Goal: Task Accomplishment & Management: Use online tool/utility

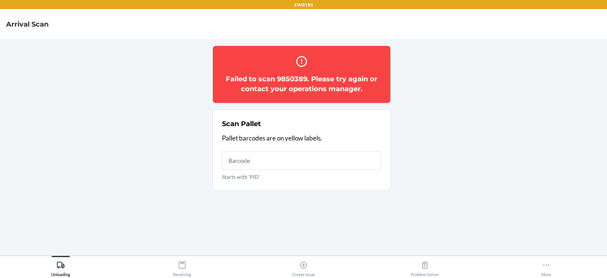
click at [475, 131] on section "Failed to scan 9850389. Please try again or contact your operations manager. Sc…" at bounding box center [303, 148] width 595 height 204
click at [122, 181] on section "Failed to scan 9850389. Please try again or contact your operations manager. Sc…" at bounding box center [303, 148] width 595 height 204
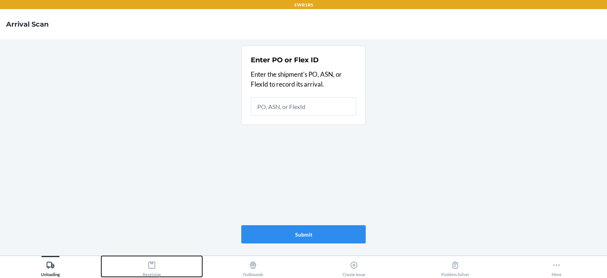
click at [148, 263] on icon at bounding box center [152, 265] width 8 height 8
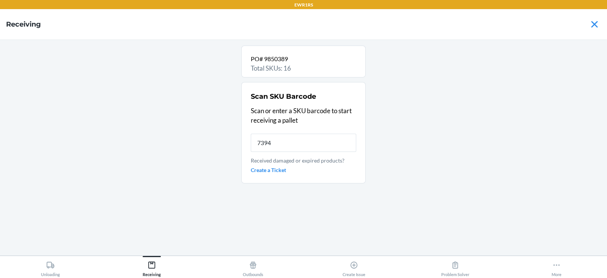
type input "73944"
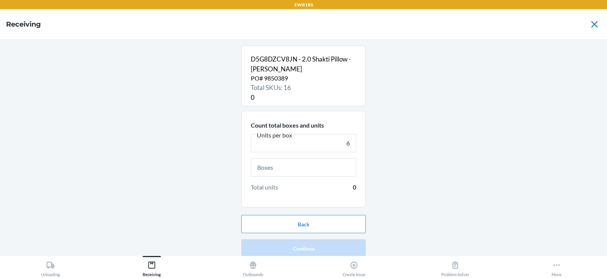
type input "6"
click at [281, 167] on input "text" at bounding box center [303, 167] width 105 height 18
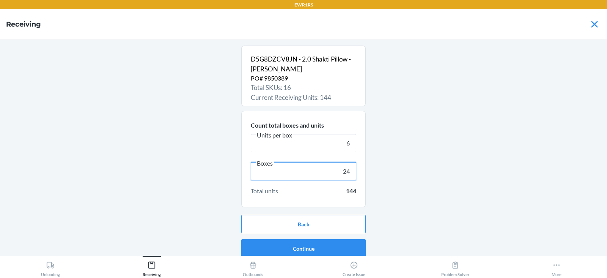
scroll to position [5, 0]
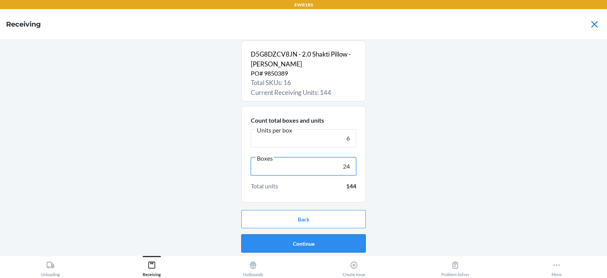
type input "24"
click at [303, 244] on button "Continue" at bounding box center [303, 243] width 124 height 18
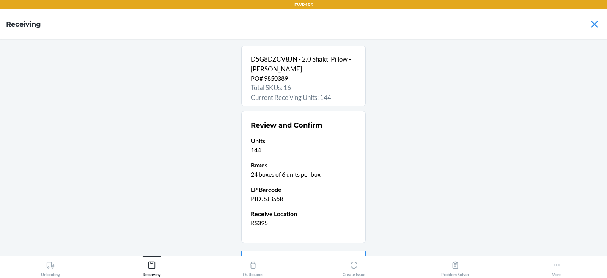
scroll to position [40, 0]
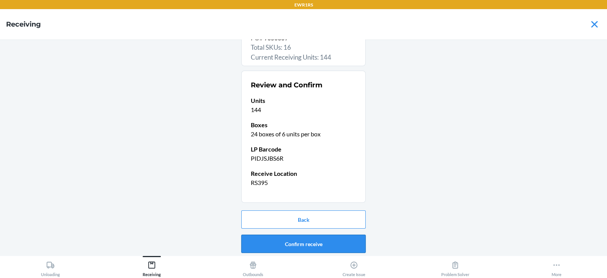
click at [302, 243] on button "Confirm receive" at bounding box center [303, 244] width 124 height 18
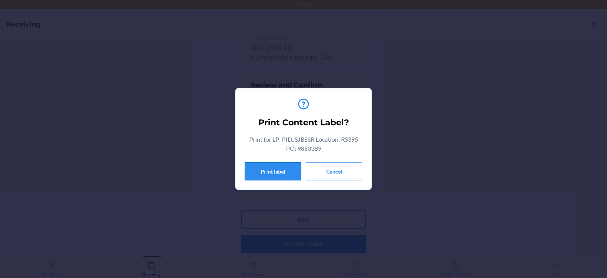
click at [281, 180] on button "Print label" at bounding box center [273, 171] width 57 height 18
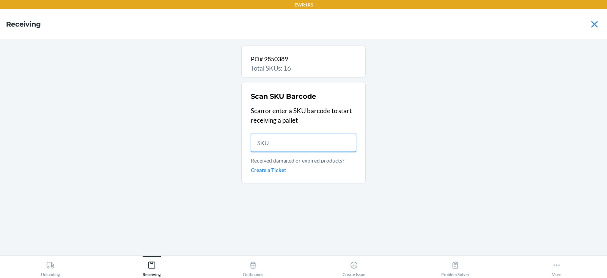
scroll to position [0, 0]
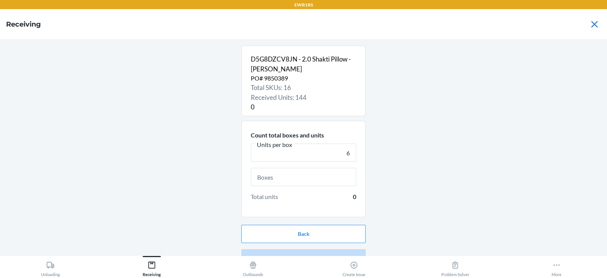
type input "6"
click at [301, 177] on input "text" at bounding box center [303, 177] width 105 height 18
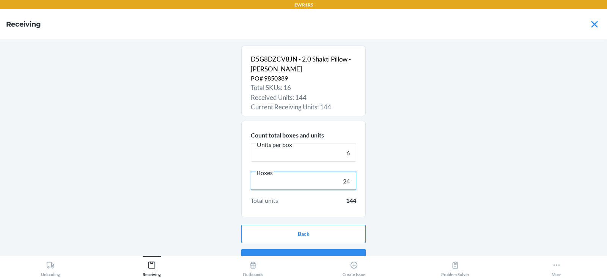
scroll to position [14, 0]
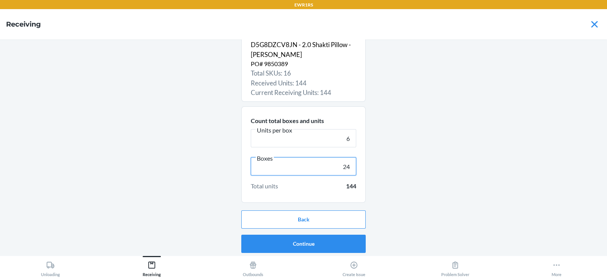
type input "24"
click at [312, 242] on button "Continue" at bounding box center [303, 244] width 124 height 18
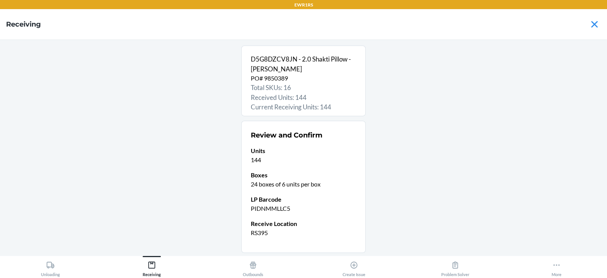
scroll to position [50, 0]
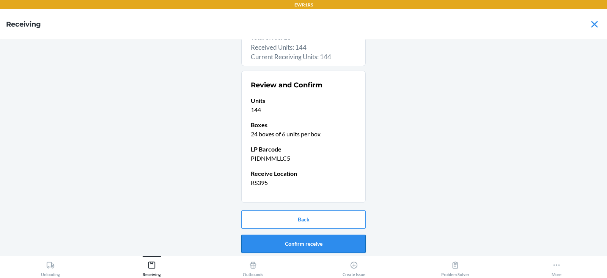
click at [302, 243] on button "Confirm receive" at bounding box center [303, 244] width 124 height 18
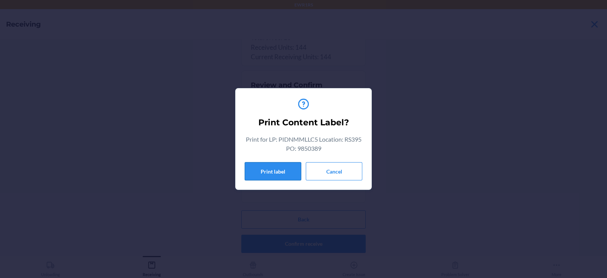
click at [269, 170] on button "Print label" at bounding box center [273, 171] width 57 height 18
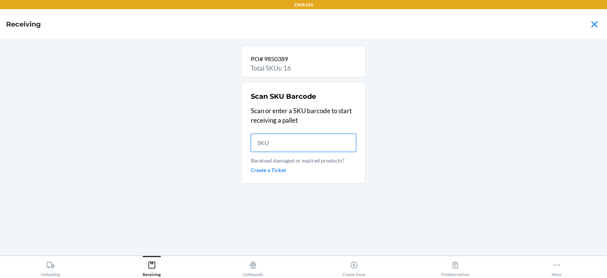
scroll to position [0, 0]
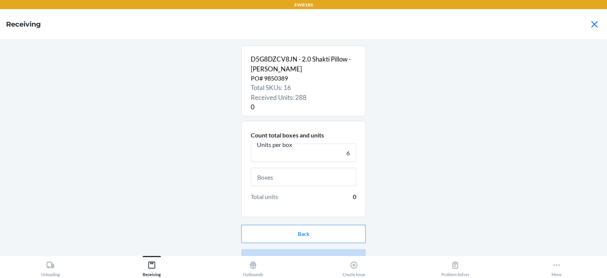
type input "6"
click at [296, 176] on input "text" at bounding box center [303, 177] width 105 height 18
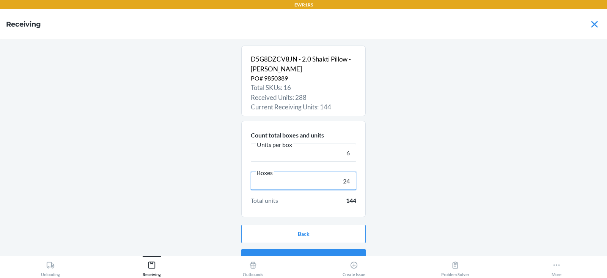
scroll to position [14, 0]
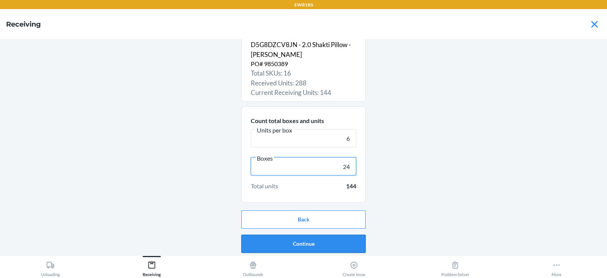
type input "24"
click at [295, 241] on button "Continue" at bounding box center [303, 244] width 124 height 18
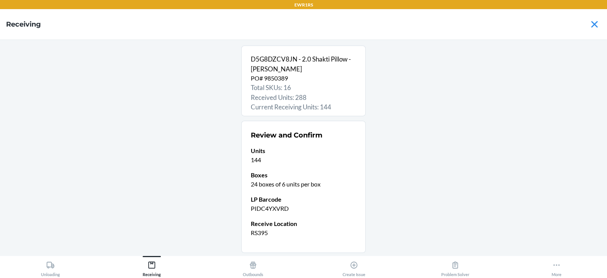
scroll to position [50, 0]
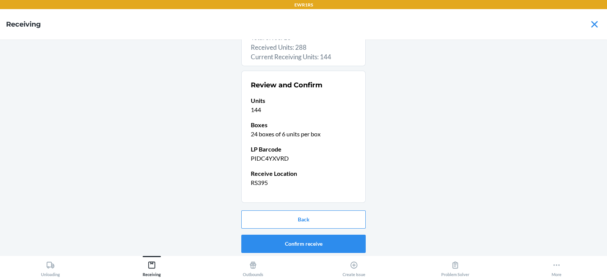
click at [296, 239] on button "Confirm receive" at bounding box center [303, 244] width 124 height 18
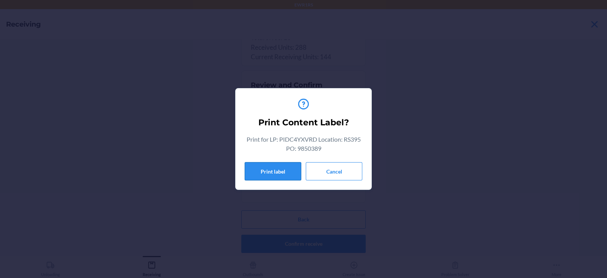
click at [264, 176] on button "Print label" at bounding box center [273, 171] width 57 height 18
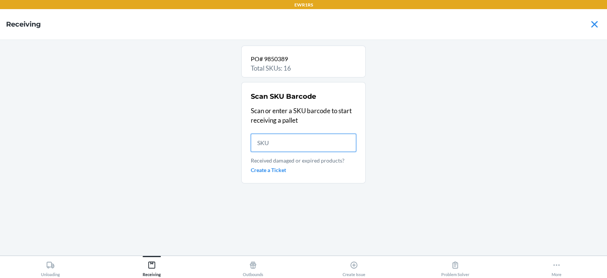
scroll to position [0, 0]
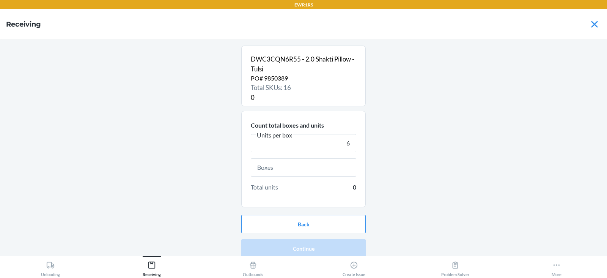
type input "6"
click at [303, 170] on input "text" at bounding box center [303, 167] width 105 height 18
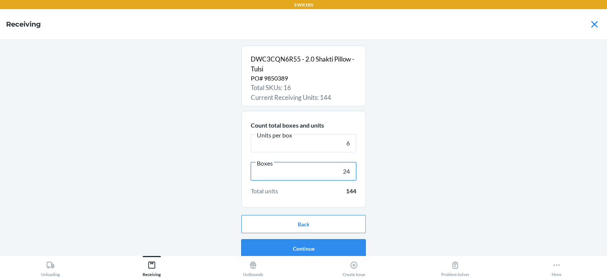
type input "24"
click at [290, 245] on button "Continue" at bounding box center [303, 248] width 124 height 18
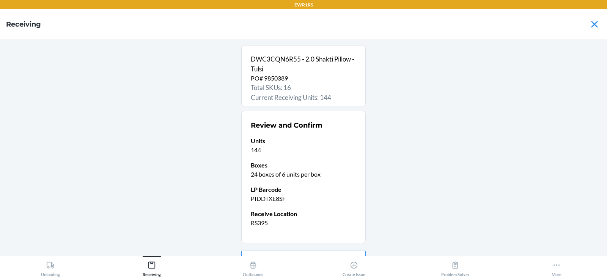
scroll to position [40, 0]
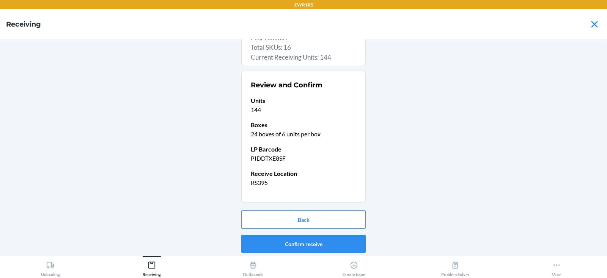
click at [292, 243] on button "Confirm receive" at bounding box center [303, 244] width 124 height 18
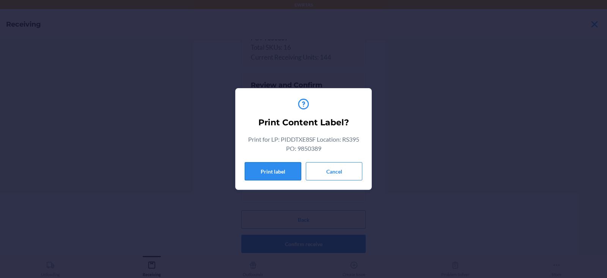
click at [267, 171] on button "Print label" at bounding box center [273, 171] width 57 height 18
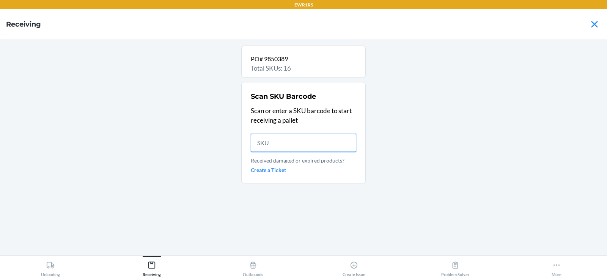
scroll to position [0, 0]
type input "739448"
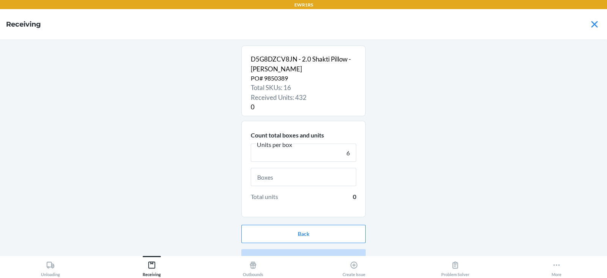
type input "6"
click at [294, 178] on input "text" at bounding box center [303, 177] width 105 height 18
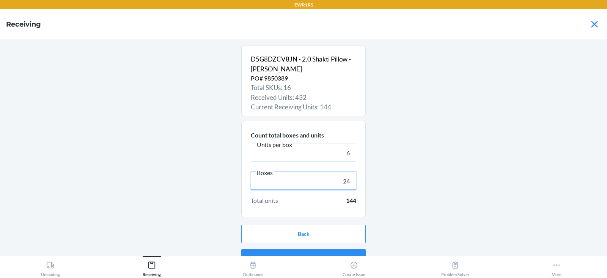
scroll to position [14, 0]
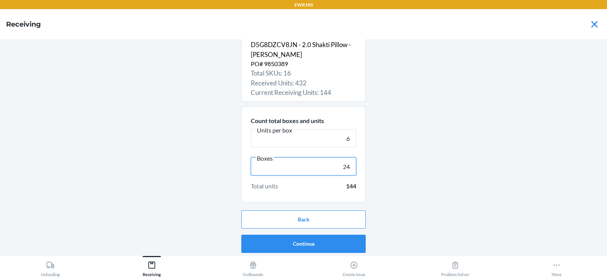
type input "24"
click at [304, 239] on button "Continue" at bounding box center [303, 244] width 124 height 18
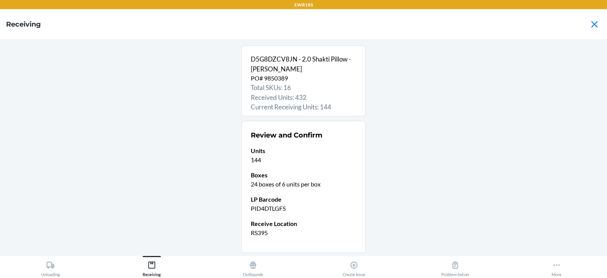
scroll to position [50, 0]
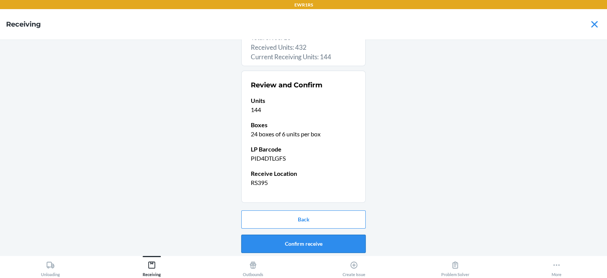
click at [285, 245] on button "Confirm receive" at bounding box center [303, 244] width 124 height 18
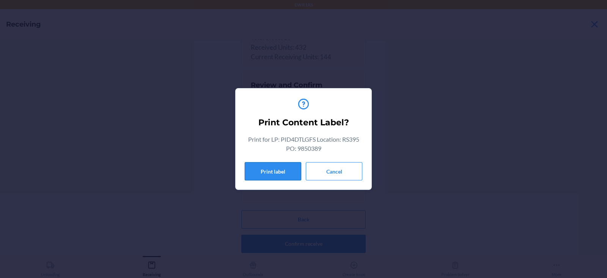
click at [264, 178] on button "Print label" at bounding box center [273, 171] width 57 height 18
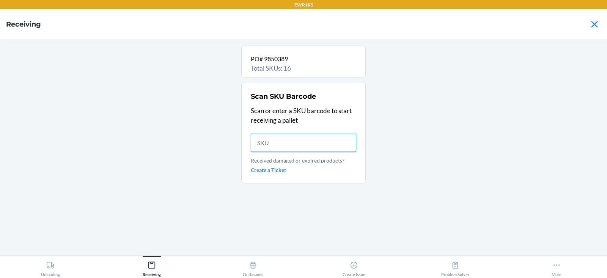
scroll to position [0, 0]
type input "73944890"
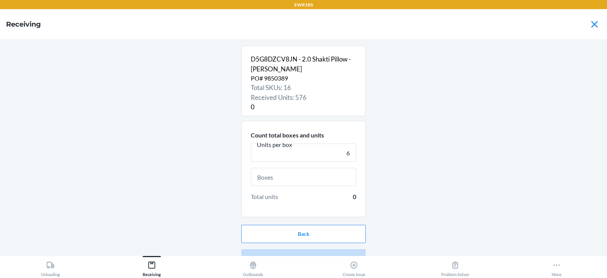
type input "6"
click at [277, 178] on input "text" at bounding box center [303, 177] width 105 height 18
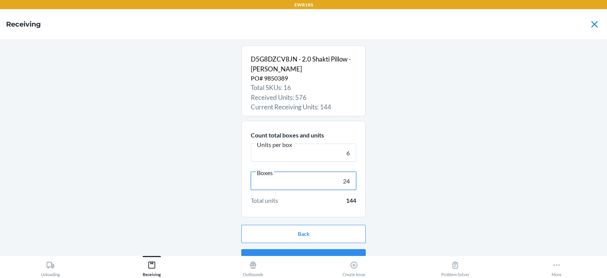
scroll to position [14, 0]
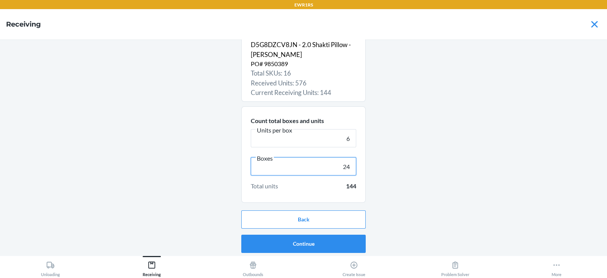
type input "24"
click at [313, 247] on button "Continue" at bounding box center [303, 244] width 124 height 18
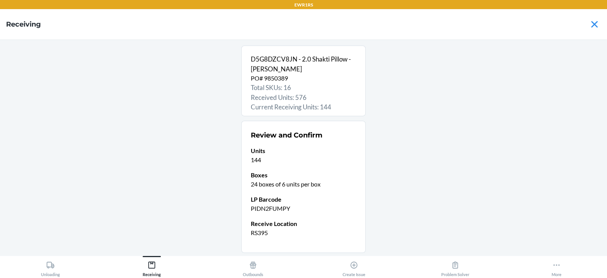
scroll to position [50, 0]
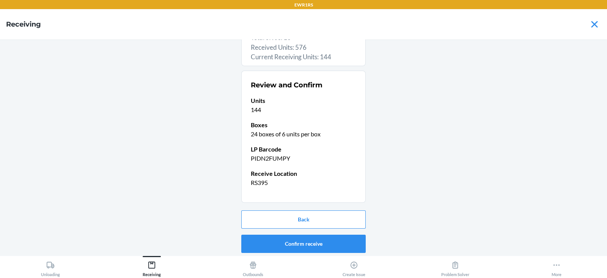
click at [295, 241] on button "Confirm receive" at bounding box center [303, 244] width 124 height 18
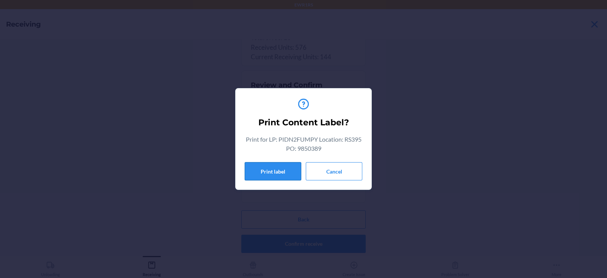
click at [282, 170] on button "Print label" at bounding box center [273, 171] width 57 height 18
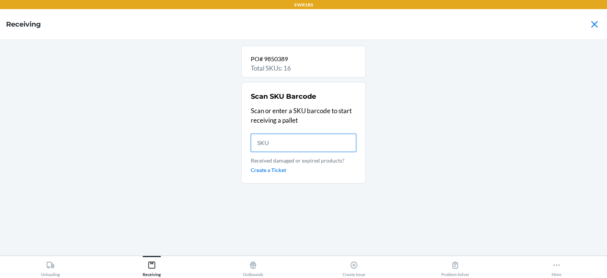
scroll to position [0, 0]
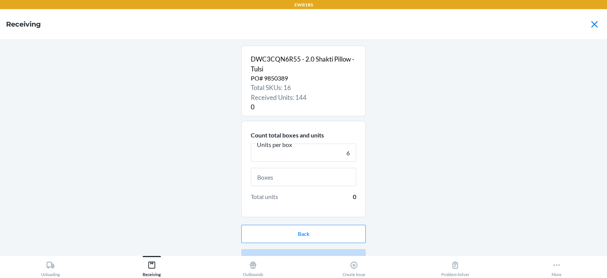
type input "6"
click at [304, 178] on input "text" at bounding box center [303, 177] width 105 height 18
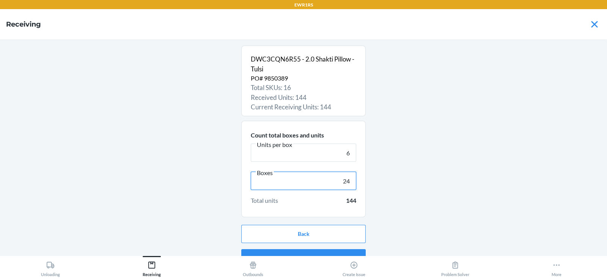
scroll to position [14, 0]
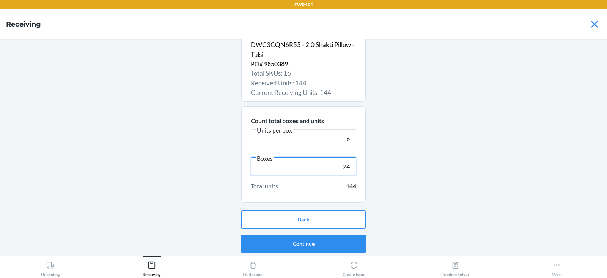
type input "24"
click at [292, 242] on button "Continue" at bounding box center [303, 244] width 124 height 18
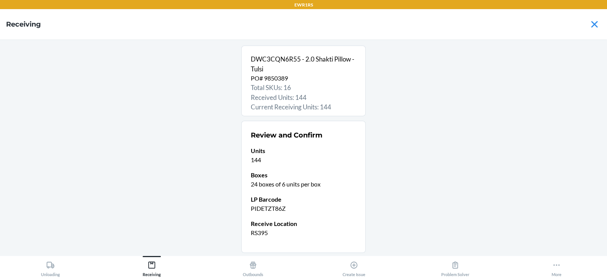
scroll to position [50, 0]
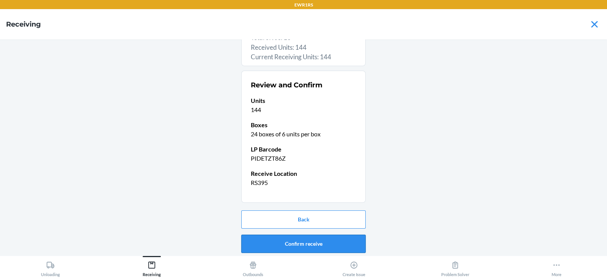
click at [287, 242] on button "Confirm receive" at bounding box center [303, 244] width 124 height 18
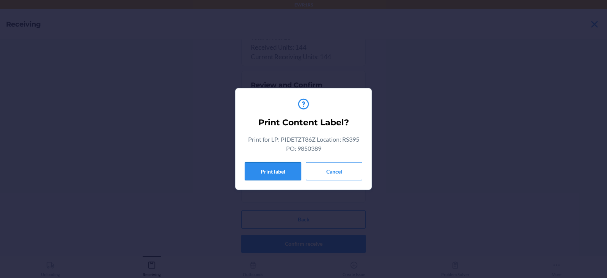
click at [268, 171] on button "Print label" at bounding box center [273, 171] width 57 height 18
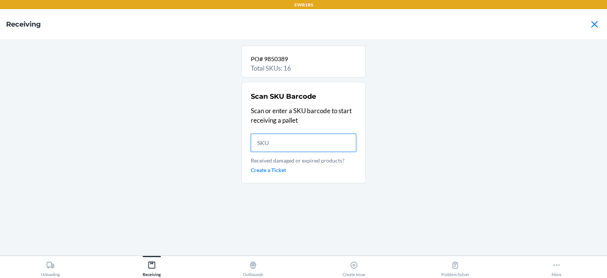
scroll to position [0, 0]
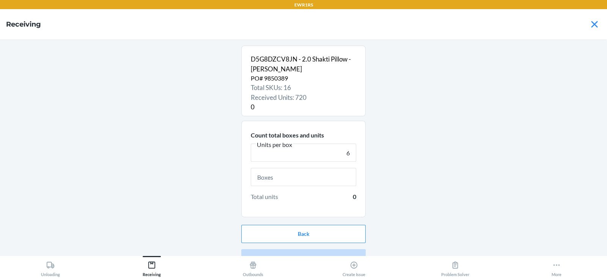
type input "6"
click at [304, 177] on input "text" at bounding box center [303, 177] width 105 height 18
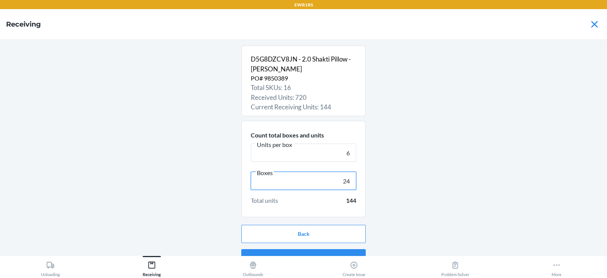
scroll to position [14, 0]
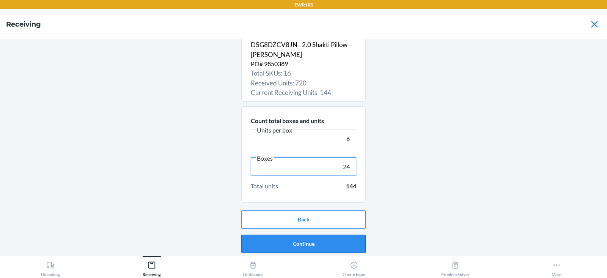
type input "24"
click at [306, 245] on button "Continue" at bounding box center [303, 244] width 124 height 18
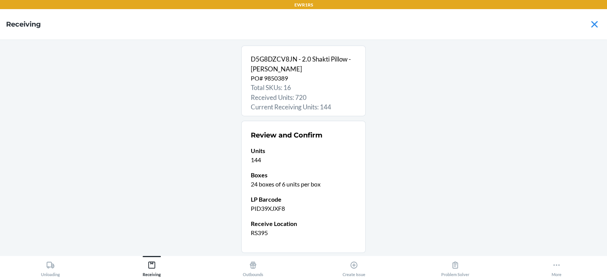
scroll to position [50, 0]
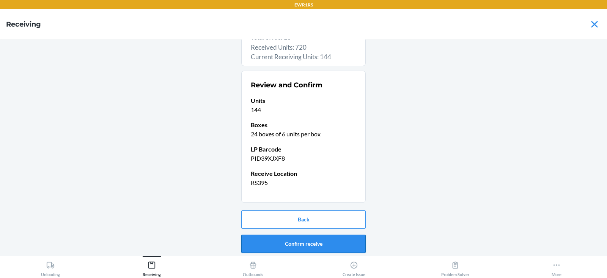
click at [280, 237] on button "Confirm receive" at bounding box center [303, 244] width 124 height 18
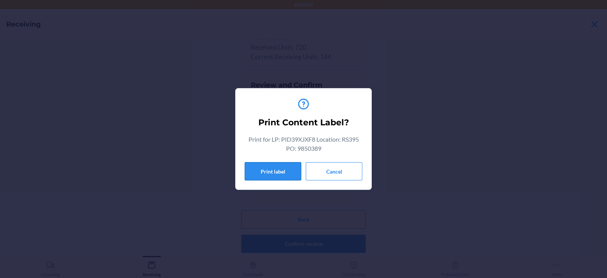
click at [275, 169] on button "Print label" at bounding box center [273, 171] width 57 height 18
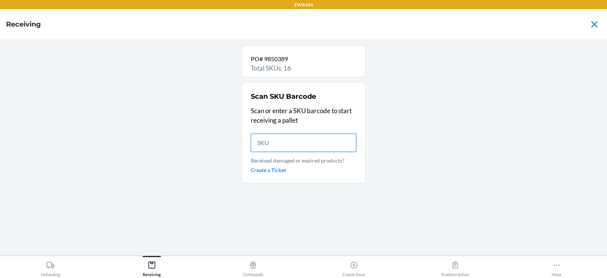
scroll to position [0, 0]
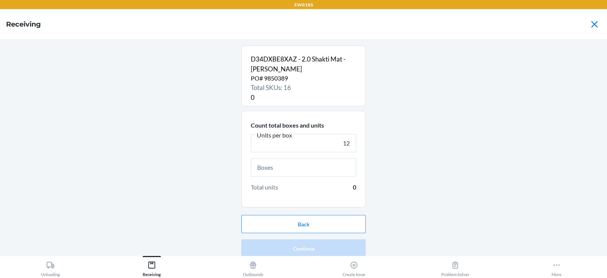
type input "12"
click at [278, 167] on input "text" at bounding box center [303, 167] width 105 height 18
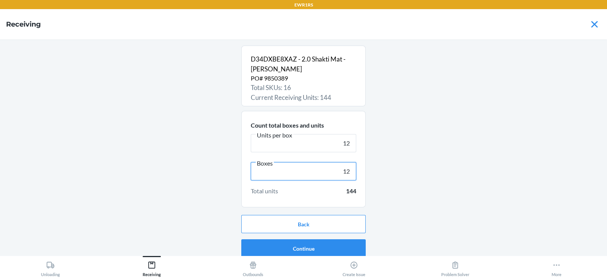
type input "12"
click at [266, 245] on button "Continue" at bounding box center [303, 248] width 124 height 18
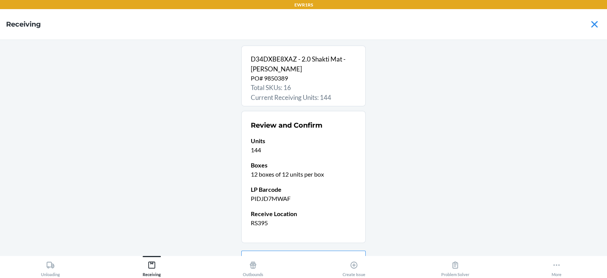
scroll to position [40, 0]
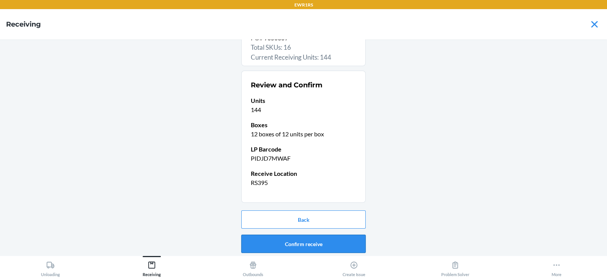
click at [277, 239] on button "Confirm receive" at bounding box center [303, 244] width 124 height 18
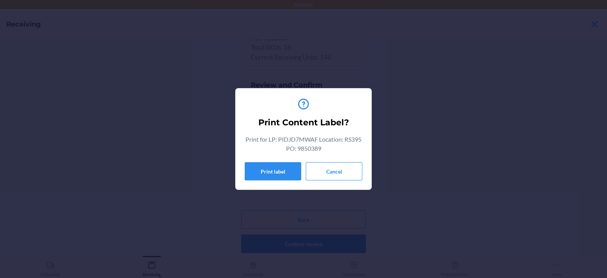
click at [270, 173] on button "Print label" at bounding box center [273, 171] width 57 height 18
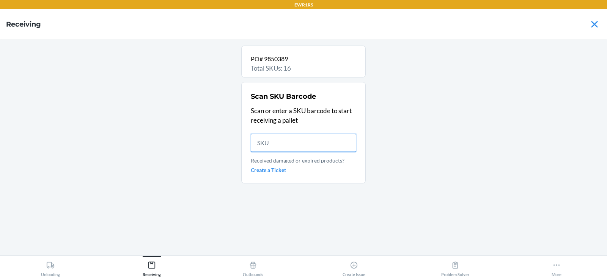
scroll to position [0, 0]
type input "7394489007708"
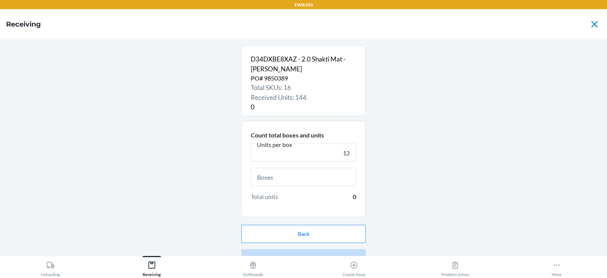
type input "12"
click at [266, 176] on input "text" at bounding box center [303, 177] width 105 height 18
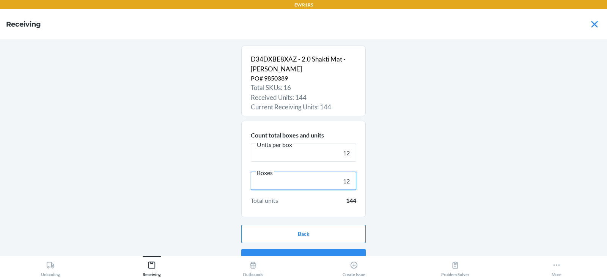
scroll to position [14, 0]
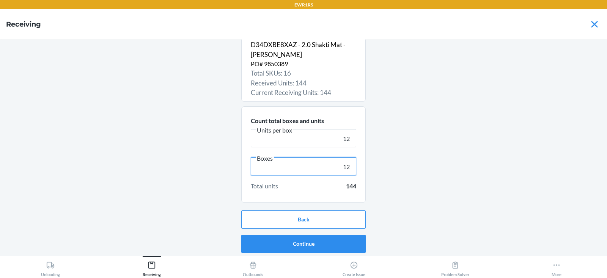
type input "12"
click at [302, 242] on button "Continue" at bounding box center [303, 244] width 124 height 18
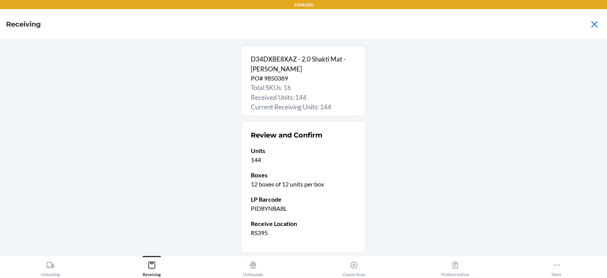
scroll to position [50, 0]
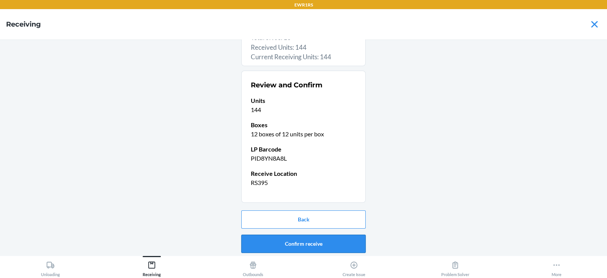
click at [305, 236] on button "Confirm receive" at bounding box center [303, 244] width 124 height 18
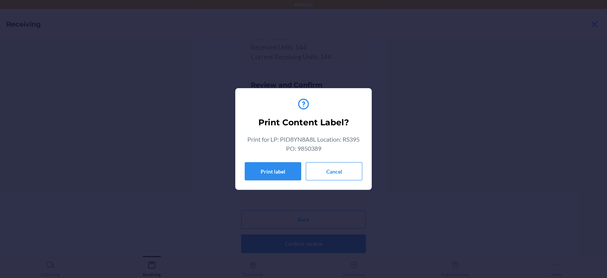
click at [268, 171] on button "Print label" at bounding box center [273, 171] width 57 height 18
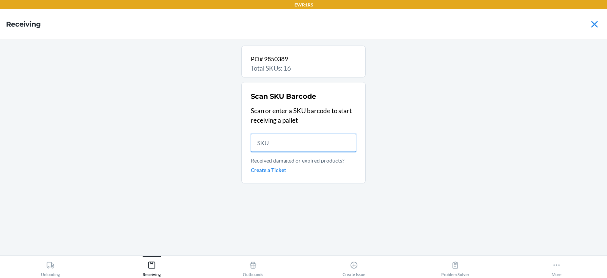
scroll to position [0, 0]
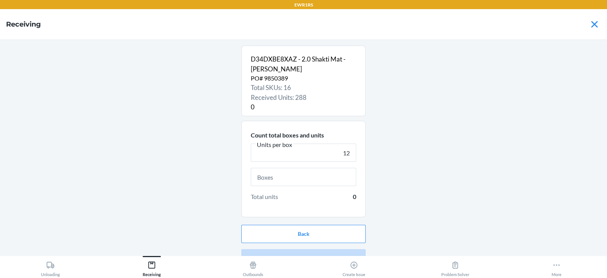
type input "12"
click at [271, 177] on input "text" at bounding box center [303, 177] width 105 height 18
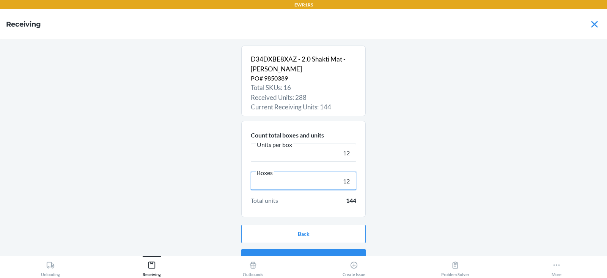
scroll to position [14, 0]
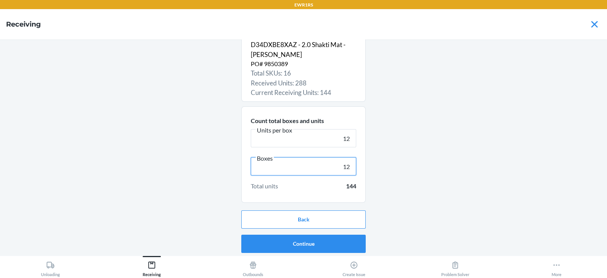
type input "12"
click at [301, 244] on button "Continue" at bounding box center [303, 244] width 124 height 18
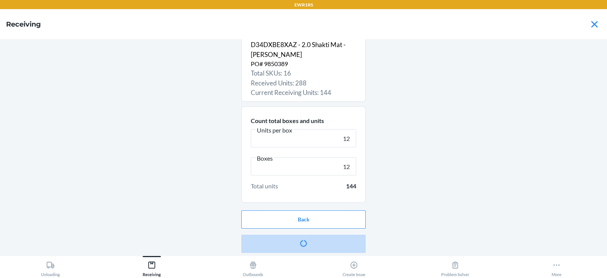
scroll to position [0, 0]
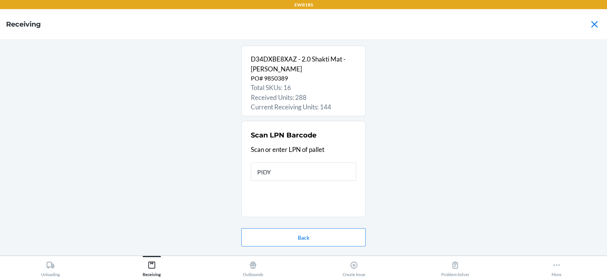
type input "PIDYY"
type input "RS3"
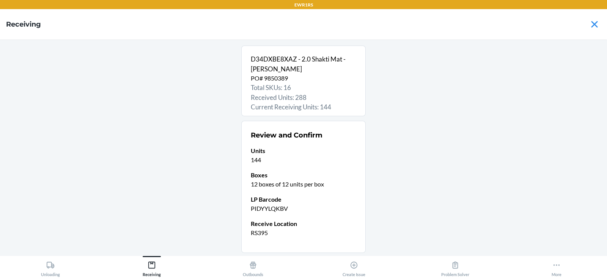
scroll to position [50, 0]
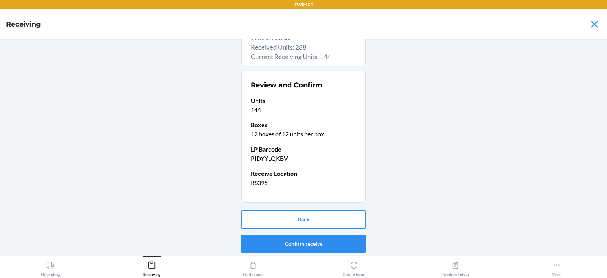
click at [280, 241] on button "Confirm receive" at bounding box center [303, 244] width 124 height 18
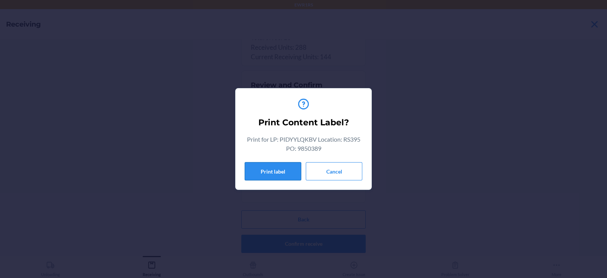
click at [252, 173] on button "Print label" at bounding box center [273, 171] width 57 height 18
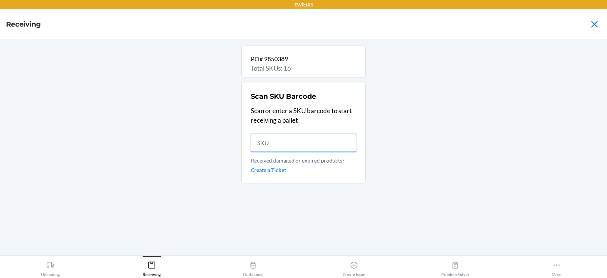
scroll to position [0, 0]
type input "73"
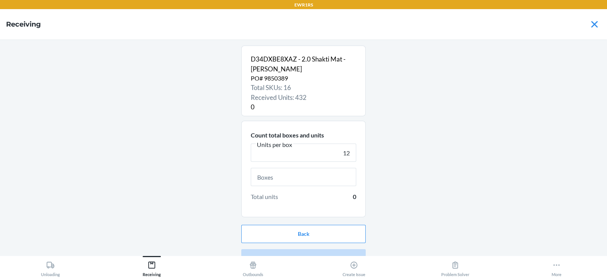
type input "12"
click at [277, 179] on input "text" at bounding box center [303, 177] width 105 height 18
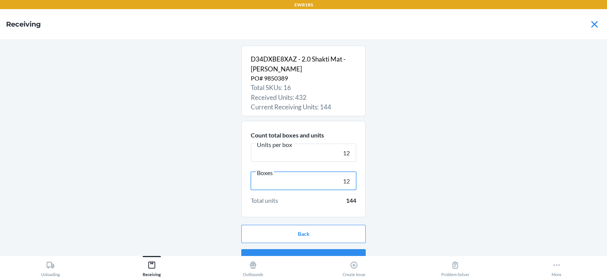
scroll to position [14, 0]
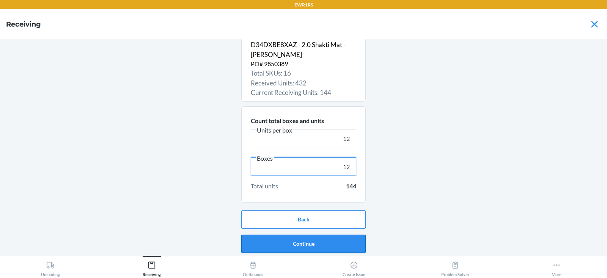
type input "12"
click at [290, 239] on button "Continue" at bounding box center [303, 244] width 124 height 18
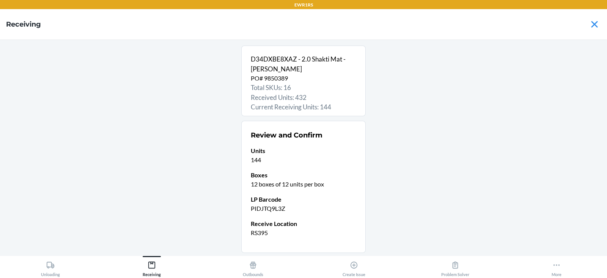
scroll to position [50, 0]
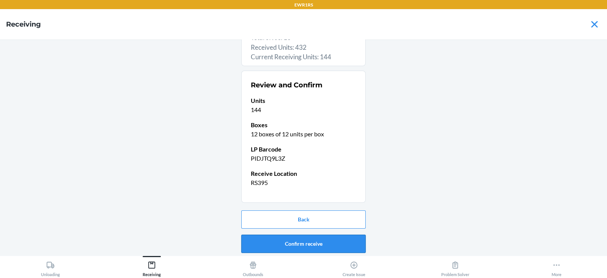
click at [299, 245] on button "Confirm receive" at bounding box center [303, 244] width 124 height 18
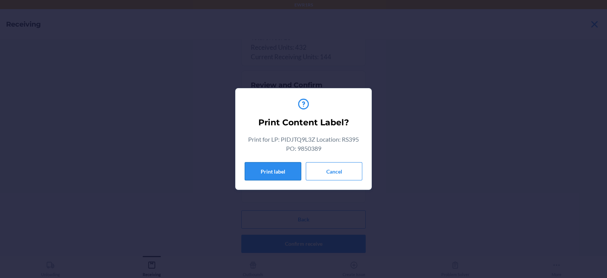
click at [271, 174] on button "Print label" at bounding box center [273, 171] width 57 height 18
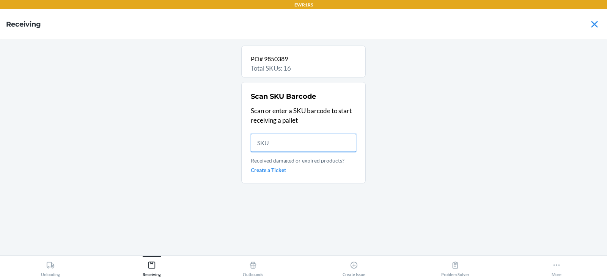
scroll to position [0, 0]
type input "73944890077"
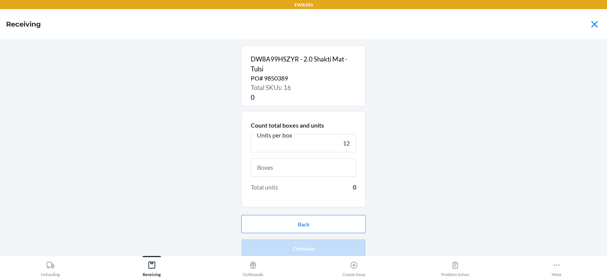
type input "12"
click at [279, 168] on input "text" at bounding box center [303, 167] width 105 height 18
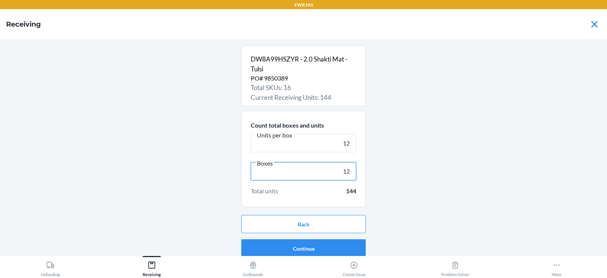
scroll to position [5, 0]
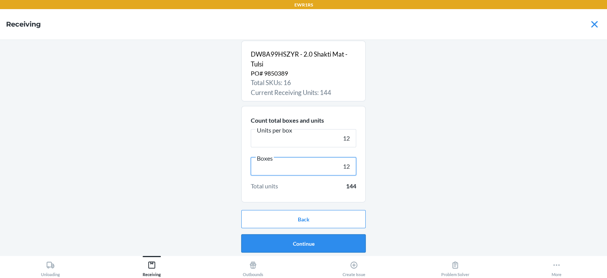
type input "12"
click at [291, 242] on button "Continue" at bounding box center [303, 243] width 124 height 18
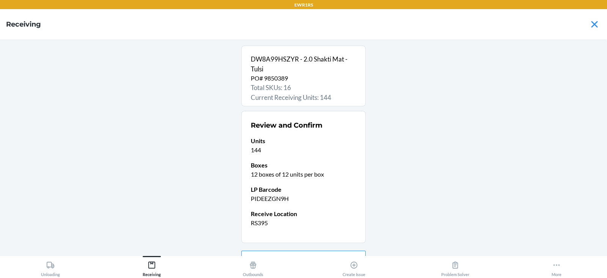
scroll to position [40, 0]
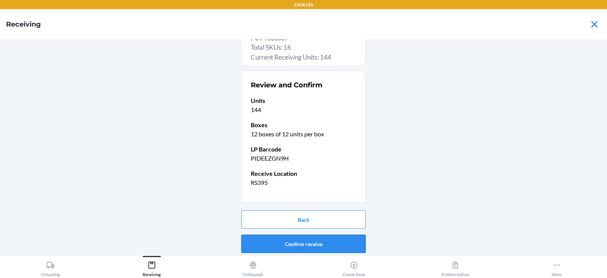
click at [288, 243] on button "Confirm receive" at bounding box center [303, 244] width 124 height 18
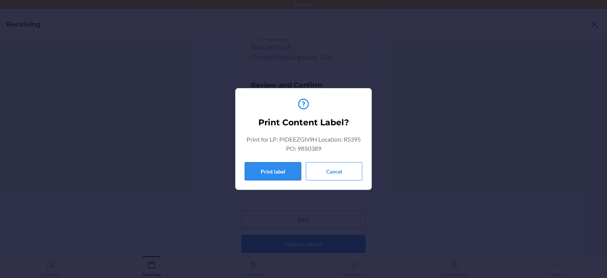
click at [270, 173] on button "Print label" at bounding box center [273, 171] width 57 height 18
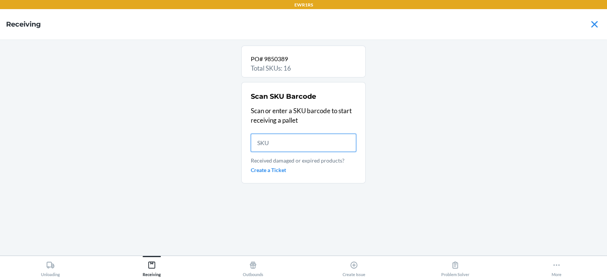
scroll to position [0, 0]
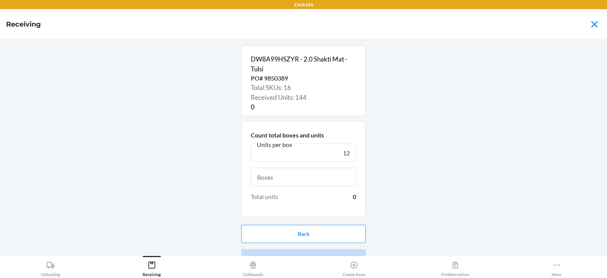
type input "12"
click at [279, 180] on input "text" at bounding box center [303, 177] width 105 height 18
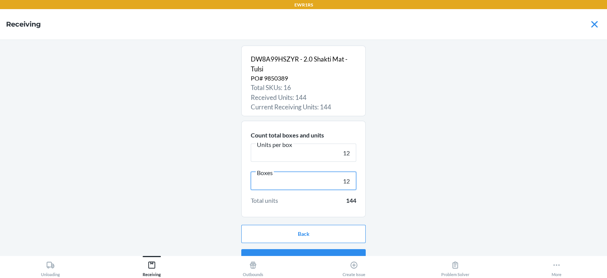
scroll to position [14, 0]
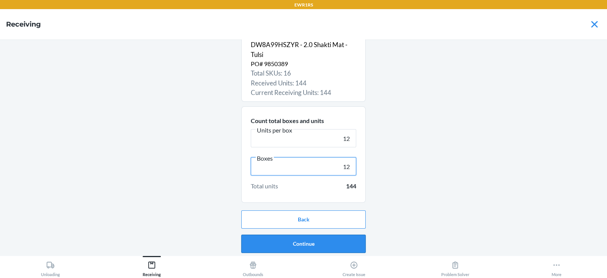
type input "12"
click at [290, 248] on button "Continue" at bounding box center [303, 244] width 124 height 18
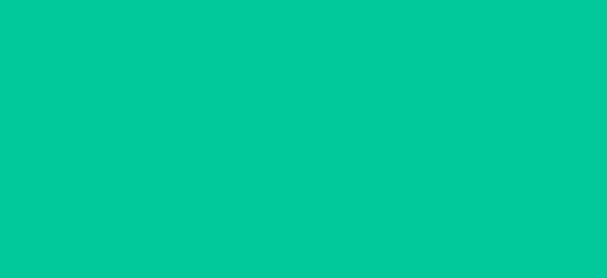
scroll to position [0, 0]
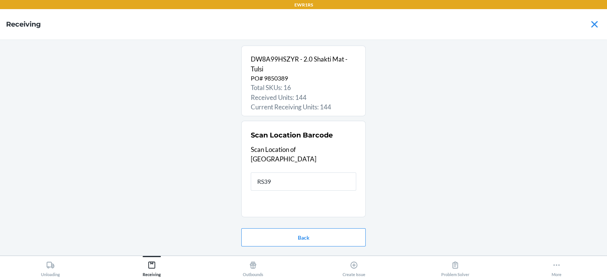
type input "RS395"
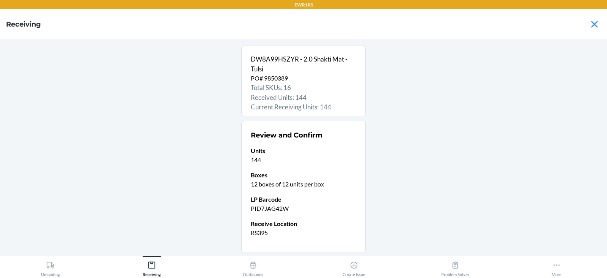
scroll to position [50, 0]
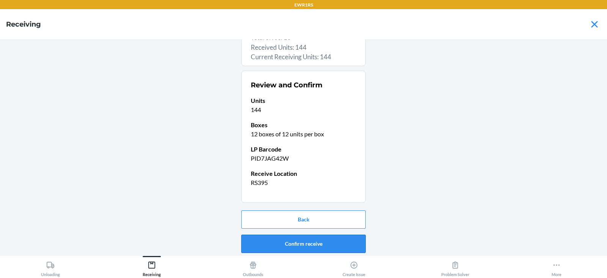
click at [282, 245] on button "Confirm receive" at bounding box center [303, 244] width 124 height 18
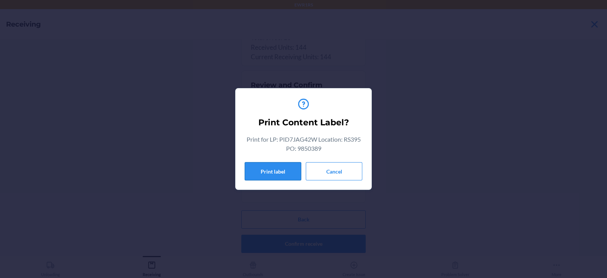
click at [255, 170] on button "Print label" at bounding box center [273, 171] width 57 height 18
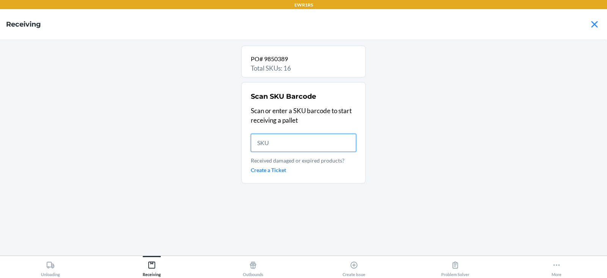
scroll to position [0, 0]
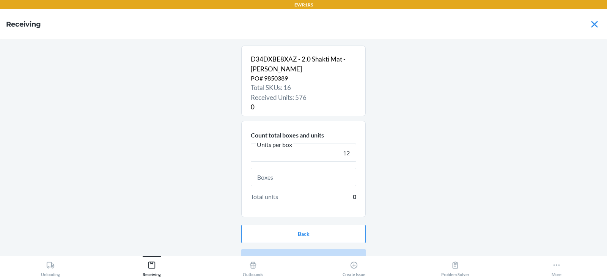
type input "12"
click at [272, 178] on input "text" at bounding box center [303, 177] width 105 height 18
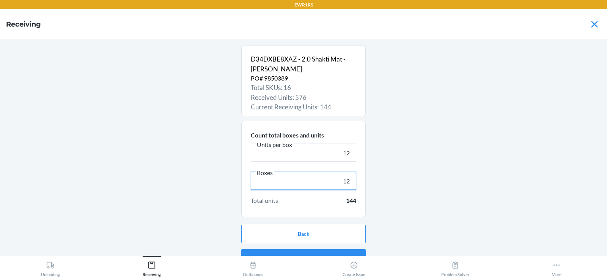
scroll to position [14, 0]
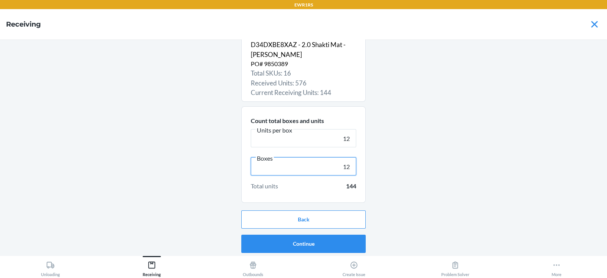
type input "12"
click at [289, 248] on button "Continue" at bounding box center [303, 244] width 124 height 18
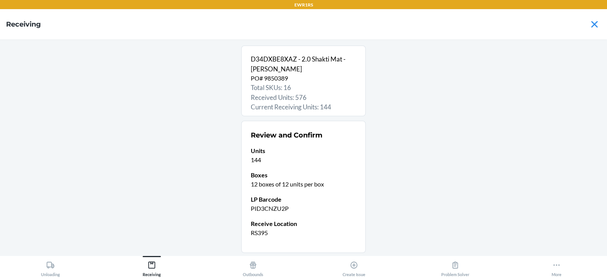
scroll to position [50, 0]
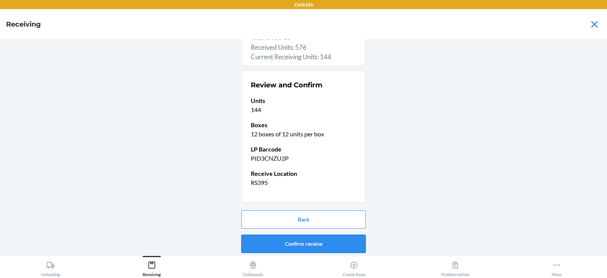
click at [289, 241] on button "Confirm receive" at bounding box center [303, 244] width 124 height 18
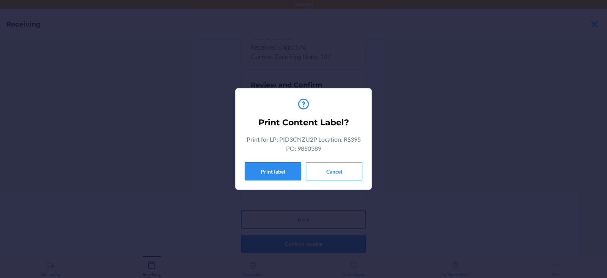
click at [261, 170] on button "Print label" at bounding box center [273, 171] width 57 height 18
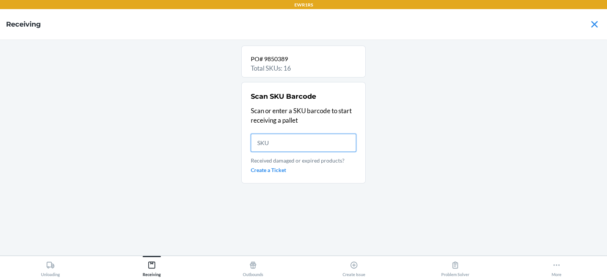
scroll to position [0, 0]
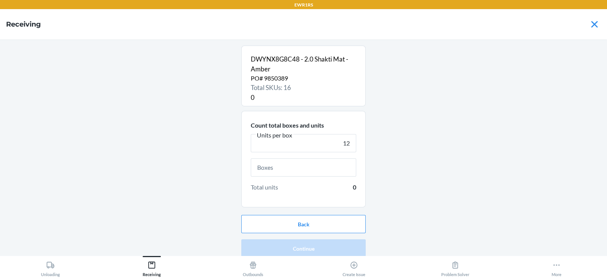
type input "12"
click at [303, 169] on input "text" at bounding box center [303, 167] width 105 height 18
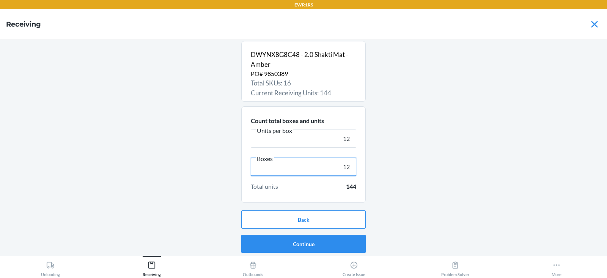
scroll to position [5, 0]
type input "12"
click at [307, 245] on button "Continue" at bounding box center [303, 243] width 124 height 18
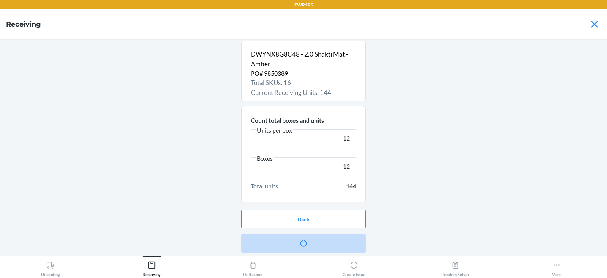
scroll to position [0, 0]
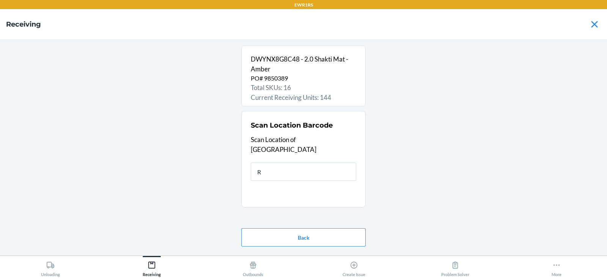
type input "RS"
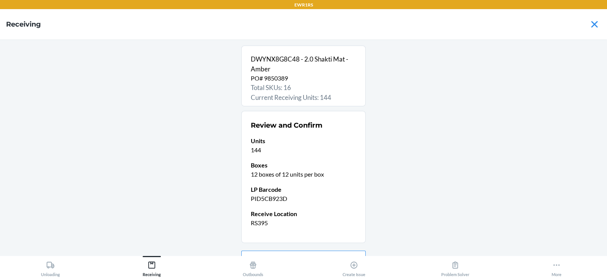
scroll to position [40, 0]
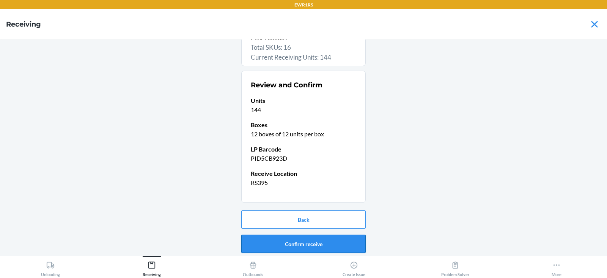
click at [294, 242] on button "Confirm receive" at bounding box center [303, 244] width 124 height 18
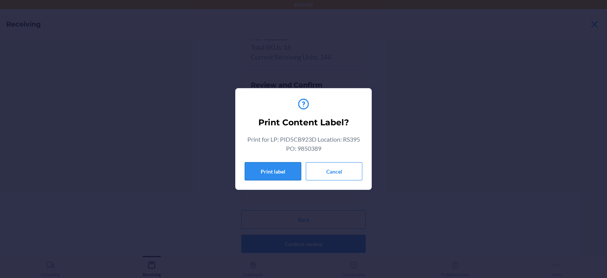
click at [276, 171] on button "Print label" at bounding box center [273, 171] width 57 height 18
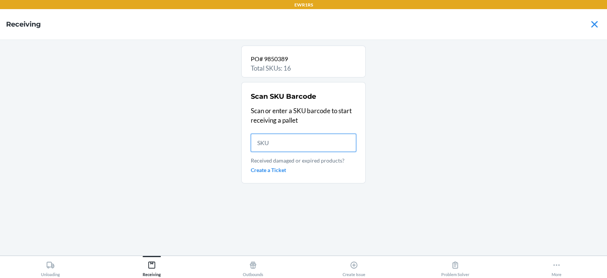
scroll to position [0, 0]
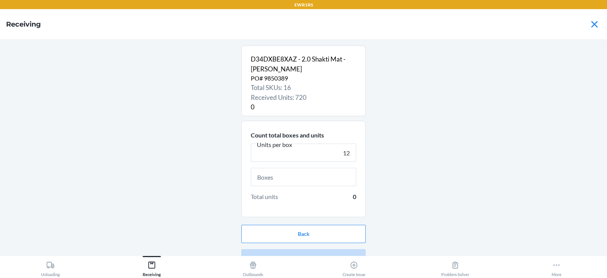
type input "12"
click at [302, 179] on input "text" at bounding box center [303, 177] width 105 height 18
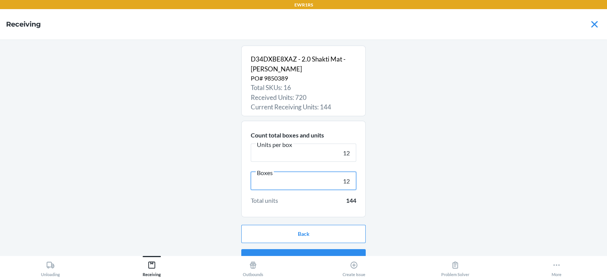
scroll to position [14, 0]
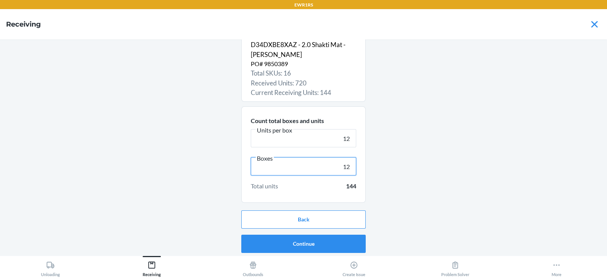
type input "12"
click at [275, 242] on button "Continue" at bounding box center [303, 244] width 124 height 18
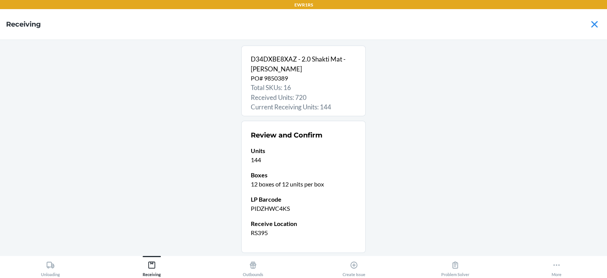
scroll to position [50, 0]
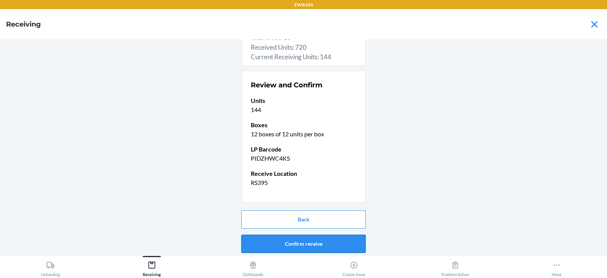
click at [292, 249] on button "Confirm receive" at bounding box center [303, 244] width 124 height 18
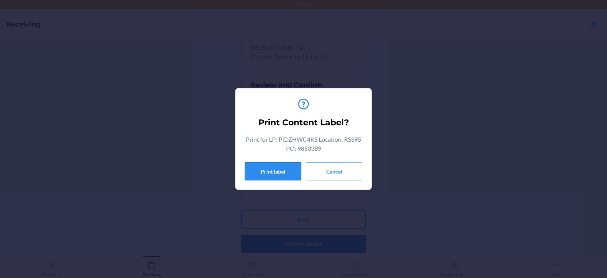
click at [274, 173] on button "Print label" at bounding box center [273, 171] width 57 height 18
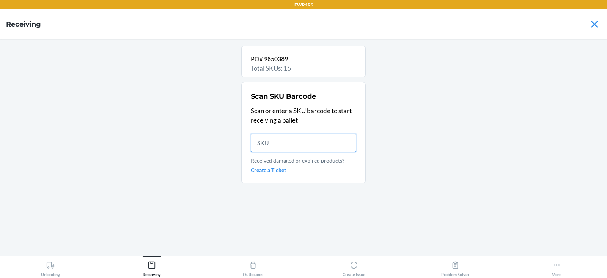
scroll to position [0, 0]
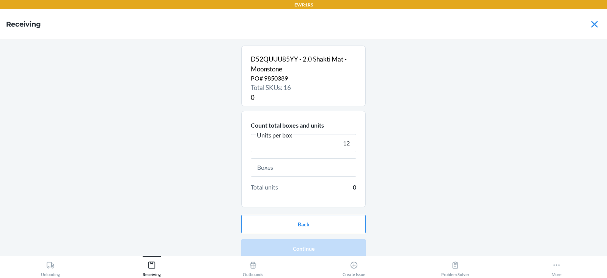
type input "12"
click at [307, 174] on input "text" at bounding box center [303, 167] width 105 height 18
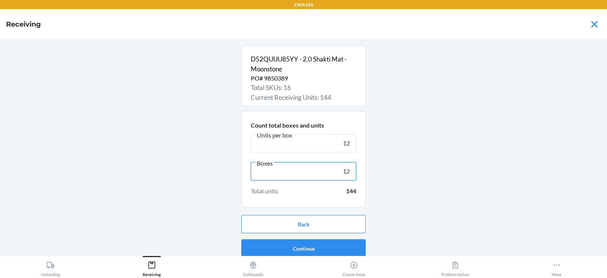
type input "12"
click at [292, 255] on button "Continue" at bounding box center [303, 248] width 124 height 18
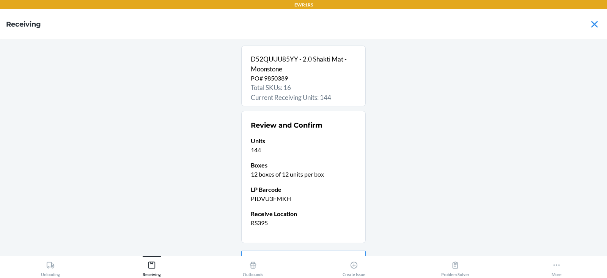
scroll to position [40, 0]
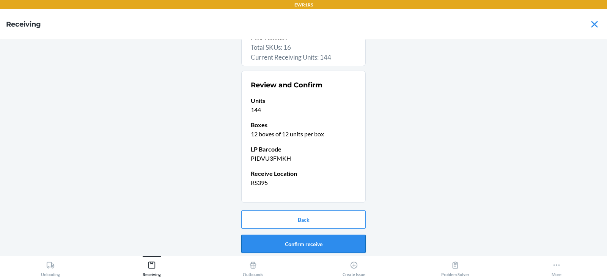
click at [293, 244] on button "Confirm receive" at bounding box center [303, 244] width 124 height 18
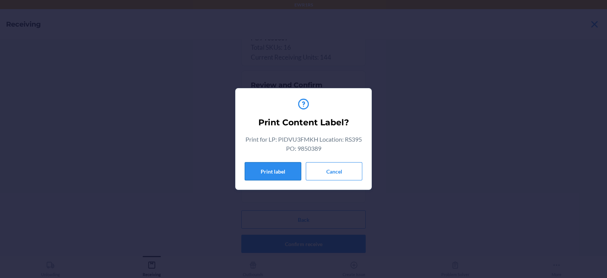
click at [272, 169] on button "Print label" at bounding box center [273, 171] width 57 height 18
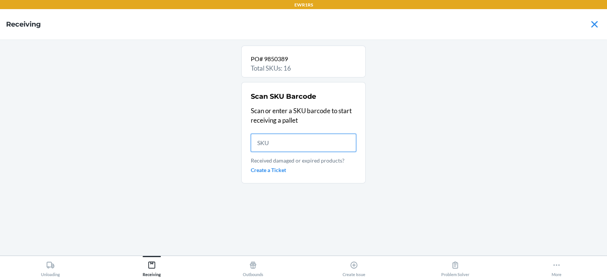
scroll to position [0, 0]
type input "73944890077"
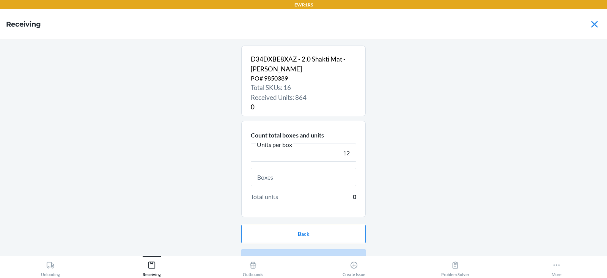
type input "12"
click at [296, 176] on input "text" at bounding box center [303, 177] width 105 height 18
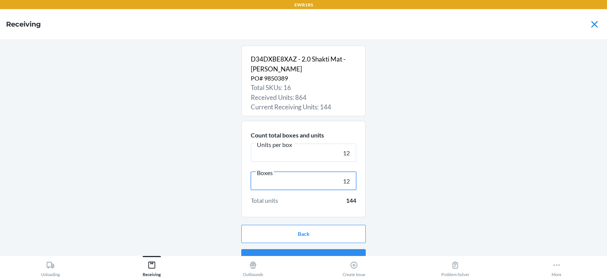
scroll to position [14, 0]
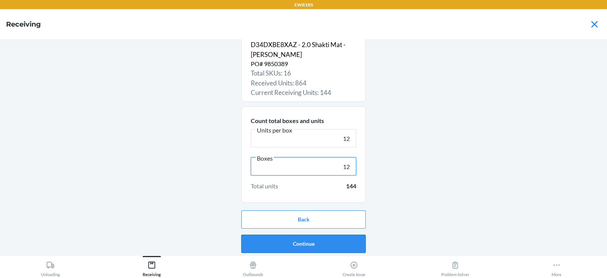
type input "12"
click at [299, 240] on button "Continue" at bounding box center [303, 244] width 124 height 18
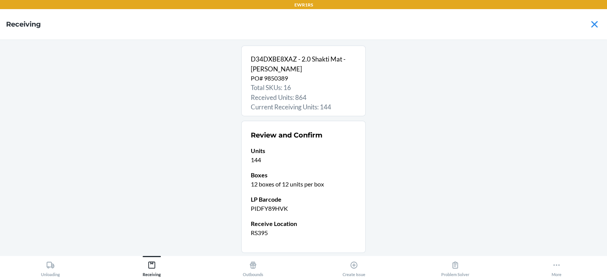
scroll to position [50, 0]
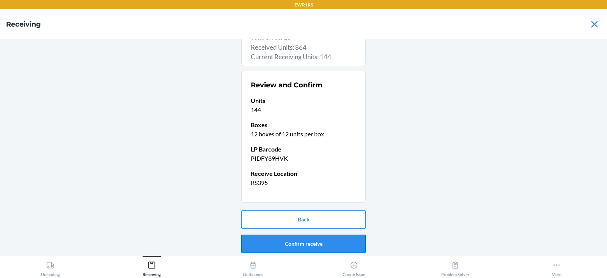
click at [299, 245] on button "Confirm receive" at bounding box center [303, 244] width 124 height 18
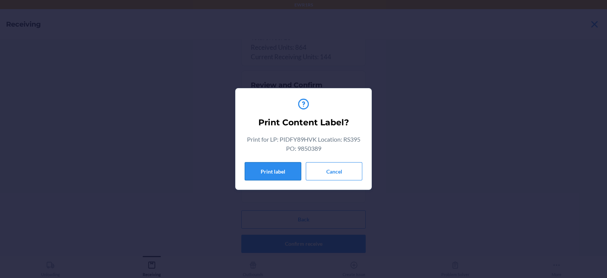
click at [274, 172] on button "Print label" at bounding box center [273, 171] width 57 height 18
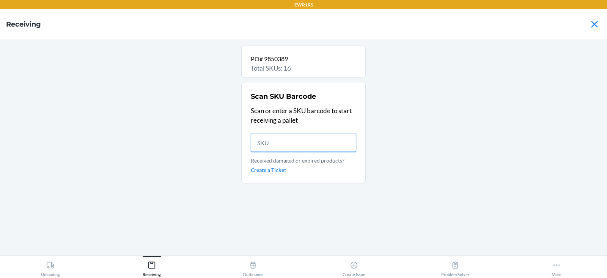
scroll to position [0, 0]
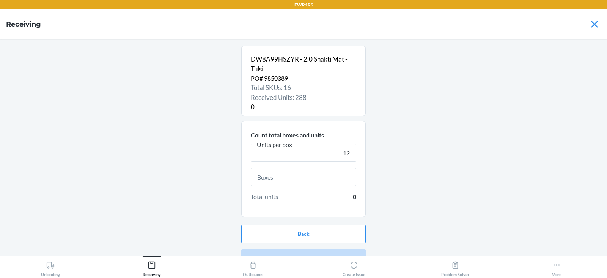
type input "12"
click at [302, 177] on input "text" at bounding box center [303, 177] width 105 height 18
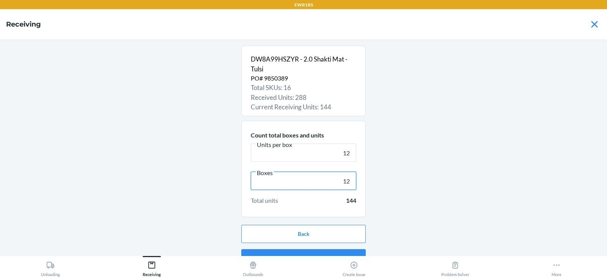
scroll to position [14, 0]
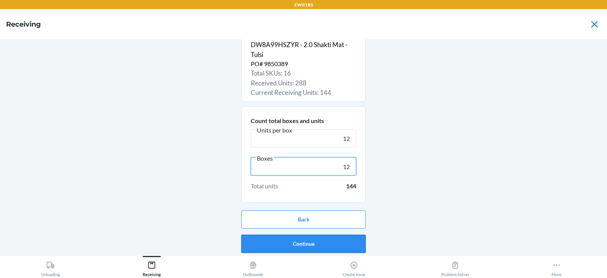
type input "12"
click at [296, 243] on button "Continue" at bounding box center [303, 244] width 124 height 18
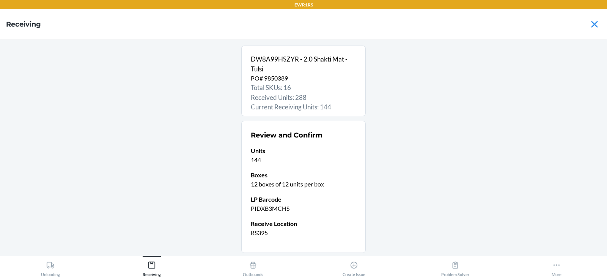
scroll to position [50, 0]
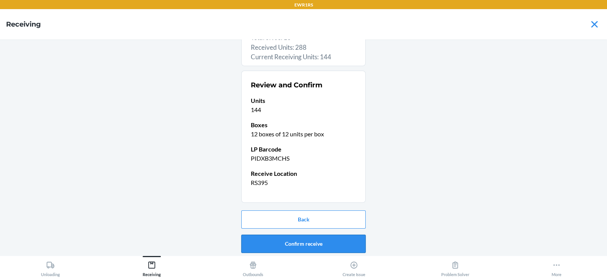
click at [302, 245] on button "Confirm receive" at bounding box center [303, 244] width 124 height 18
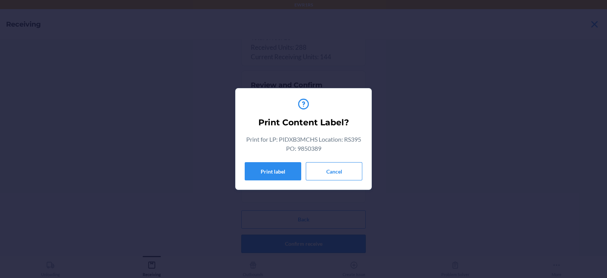
click at [266, 165] on button "Print label" at bounding box center [273, 171] width 57 height 18
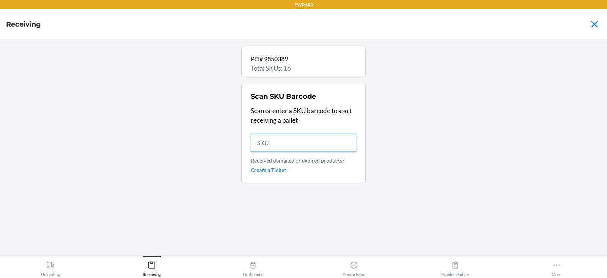
scroll to position [0, 0]
type input "739"
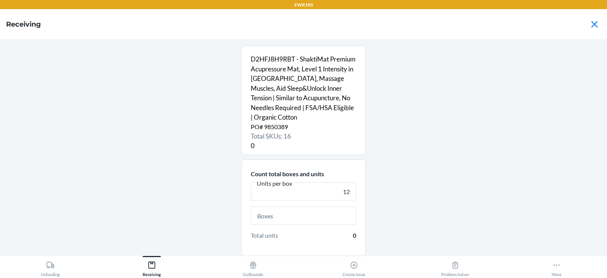
type input "12"
click at [308, 217] on input "text" at bounding box center [303, 215] width 105 height 18
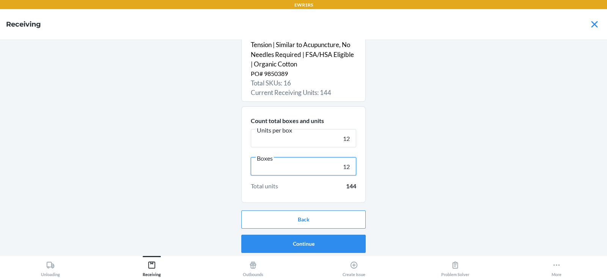
type input "12"
click at [334, 185] on div "Total units 144" at bounding box center [303, 185] width 105 height 9
click at [290, 241] on button "Continue" at bounding box center [303, 244] width 124 height 18
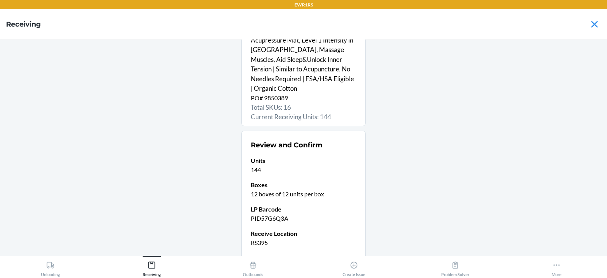
scroll to position [89, 0]
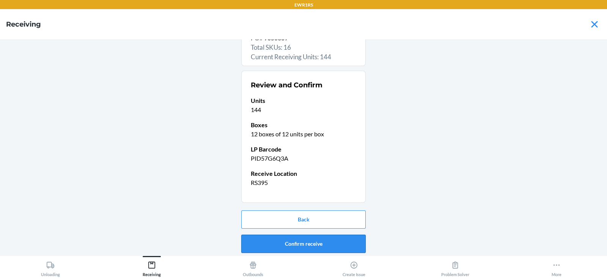
click at [298, 243] on button "Confirm receive" at bounding box center [303, 244] width 124 height 18
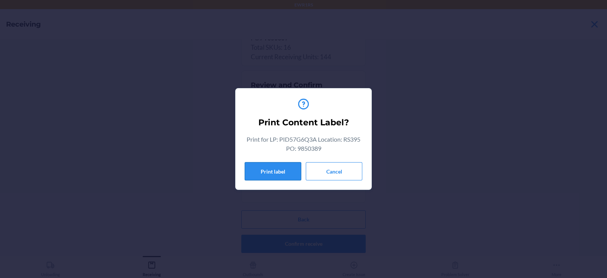
click at [263, 168] on button "Print label" at bounding box center [273, 171] width 57 height 18
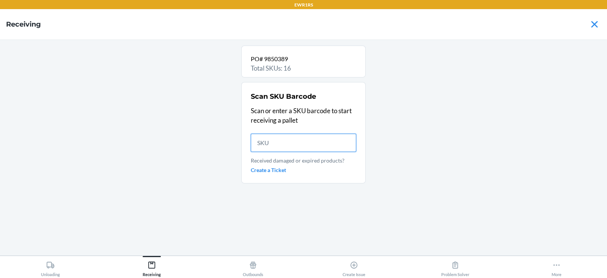
scroll to position [0, 0]
type input "7"
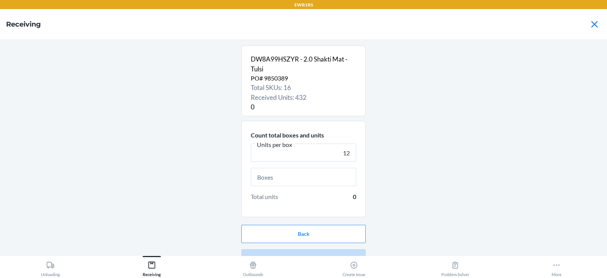
type input "12"
click at [273, 180] on input "text" at bounding box center [303, 177] width 105 height 18
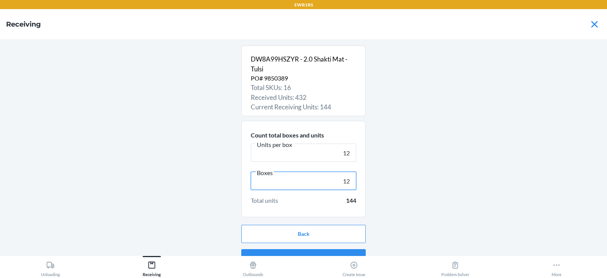
scroll to position [14, 0]
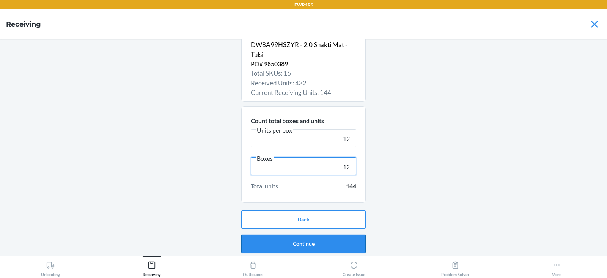
type input "12"
click at [302, 243] on button "Continue" at bounding box center [303, 244] width 124 height 18
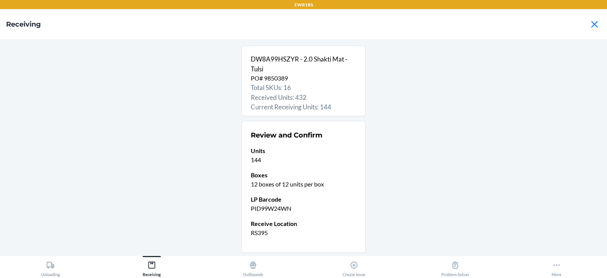
scroll to position [50, 0]
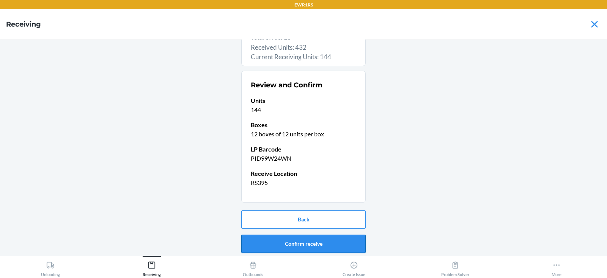
click at [284, 247] on button "Confirm receive" at bounding box center [303, 244] width 124 height 18
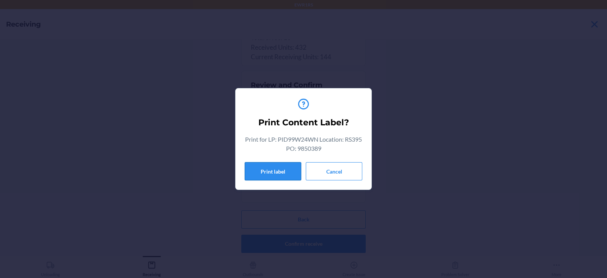
click at [274, 168] on button "Print label" at bounding box center [273, 171] width 57 height 18
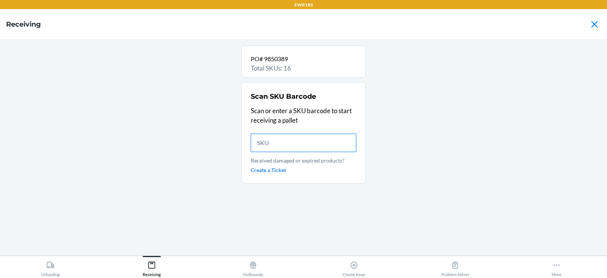
scroll to position [0, 0]
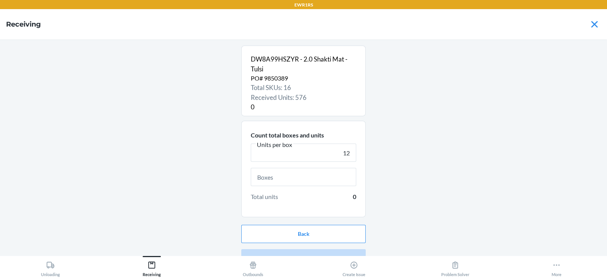
type input "12"
click at [283, 173] on input "text" at bounding box center [303, 177] width 105 height 18
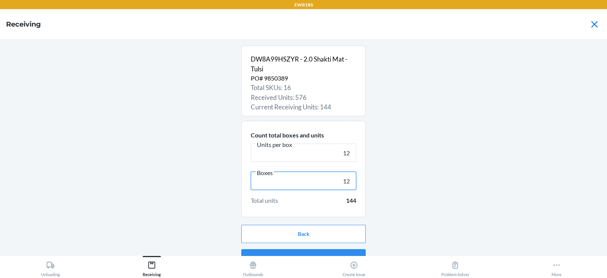
scroll to position [14, 0]
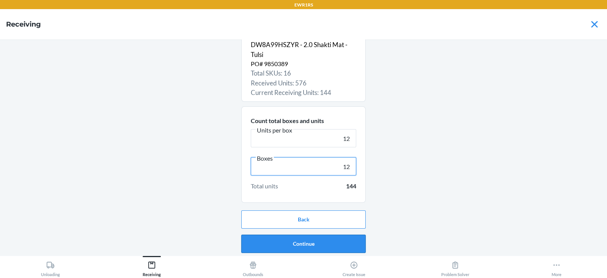
type input "12"
click at [309, 245] on button "Continue" at bounding box center [303, 244] width 124 height 18
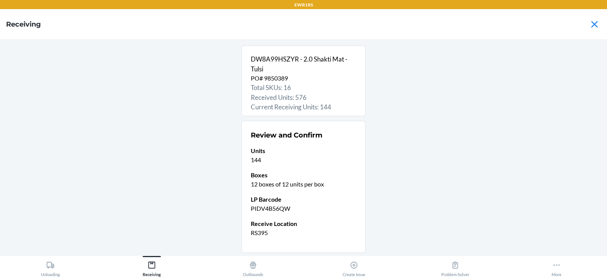
scroll to position [50, 0]
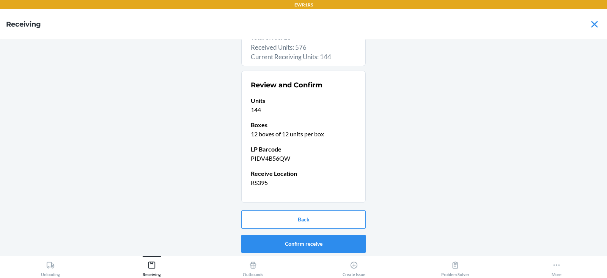
click at [287, 242] on button "Confirm receive" at bounding box center [303, 244] width 124 height 18
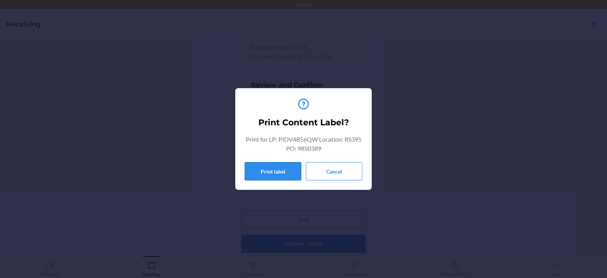
click at [274, 169] on button "Print label" at bounding box center [273, 171] width 57 height 18
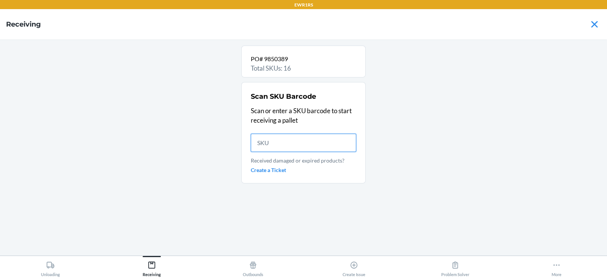
scroll to position [0, 0]
type input "739448"
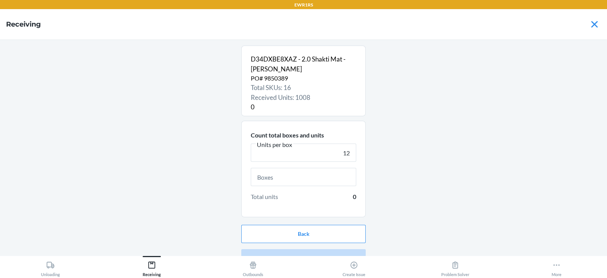
type input "12"
click at [271, 179] on input "text" at bounding box center [303, 177] width 105 height 18
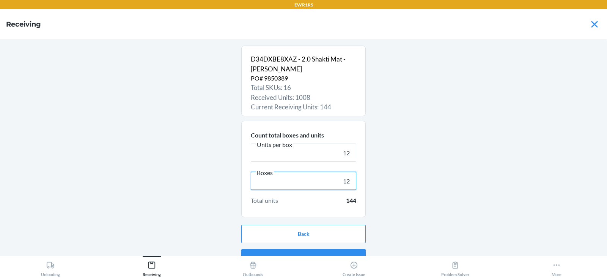
scroll to position [14, 0]
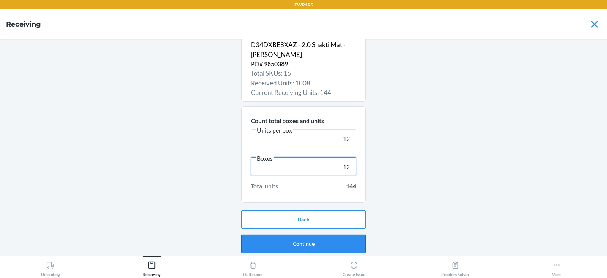
type input "12"
click at [300, 246] on button "Continue" at bounding box center [303, 244] width 124 height 18
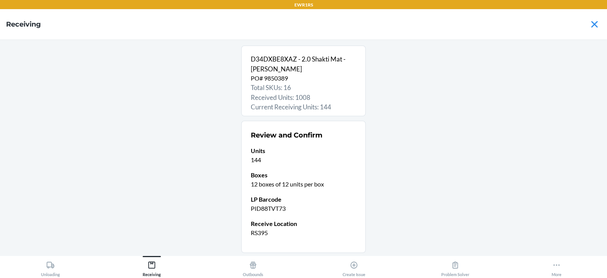
scroll to position [50, 0]
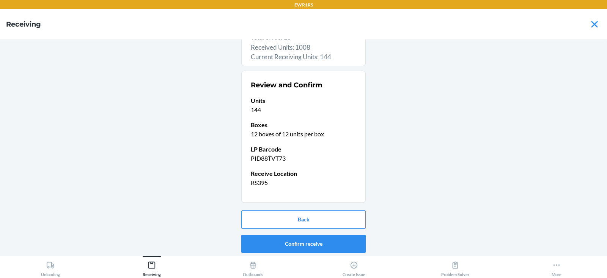
click at [295, 239] on button "Confirm receive" at bounding box center [303, 244] width 124 height 18
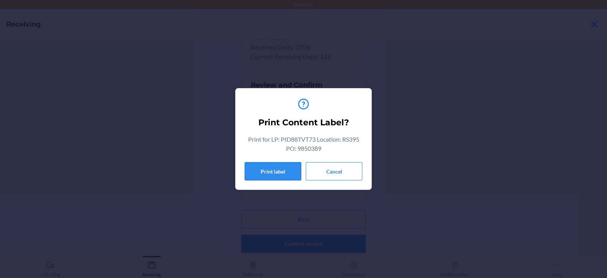
click at [274, 171] on button "Print label" at bounding box center [273, 171] width 57 height 18
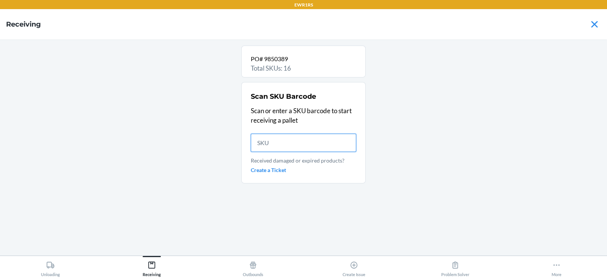
scroll to position [0, 0]
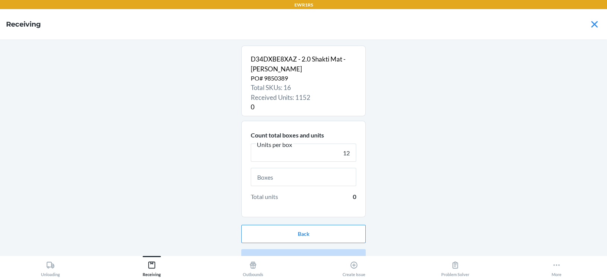
type input "12"
click at [304, 176] on input "text" at bounding box center [303, 177] width 105 height 18
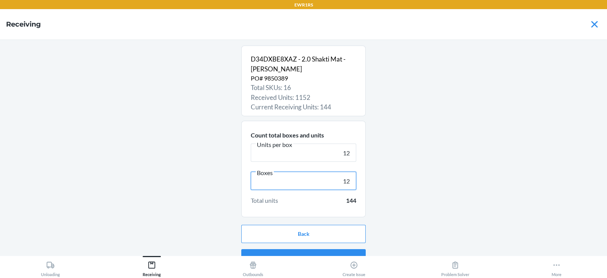
scroll to position [14, 0]
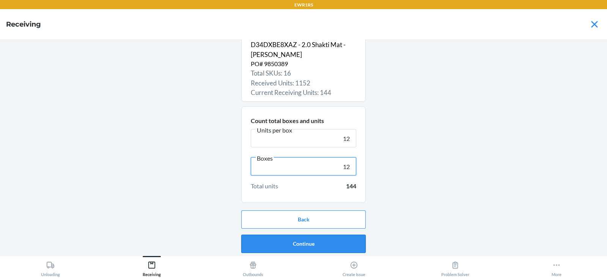
type input "12"
click at [288, 240] on button "Continue" at bounding box center [303, 244] width 124 height 18
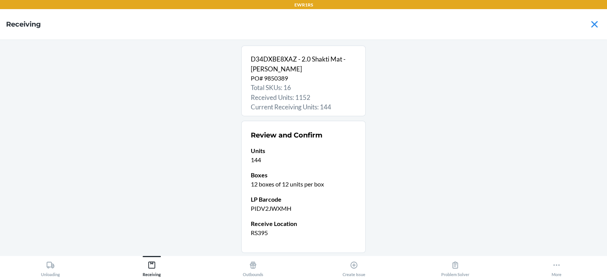
scroll to position [50, 0]
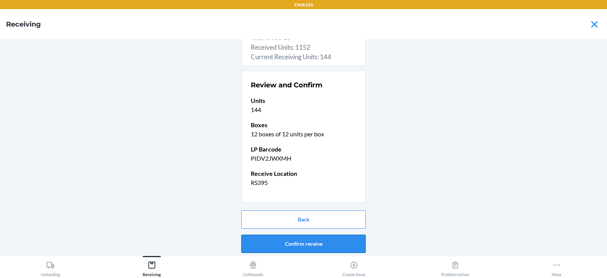
click at [295, 244] on button "Confirm receive" at bounding box center [303, 244] width 124 height 18
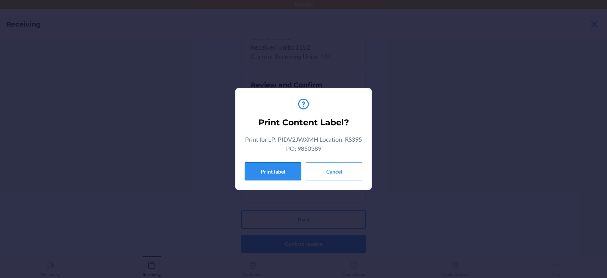
click at [285, 171] on button "Print label" at bounding box center [273, 171] width 57 height 18
